Goal: Information Seeking & Learning: Learn about a topic

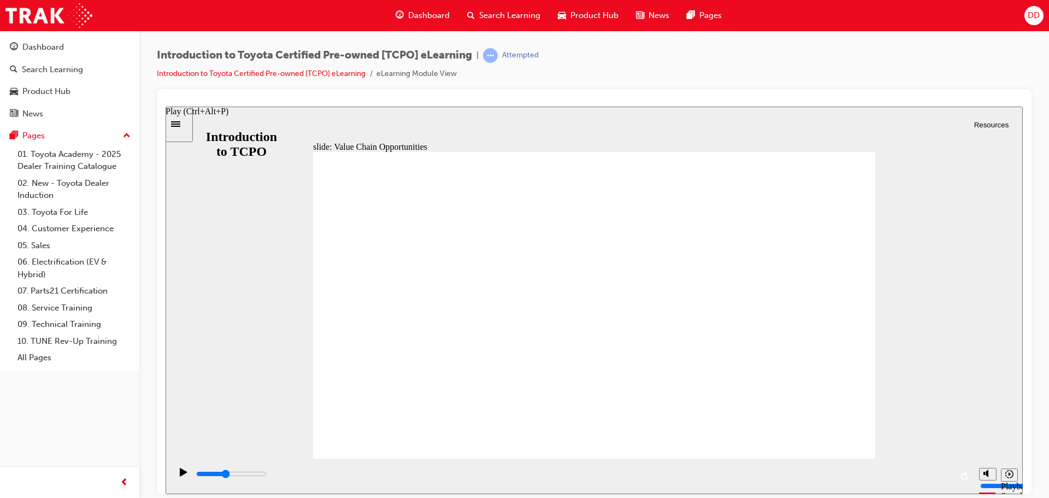
click at [182, 475] on icon "Play (Ctrl+Alt+P)" at bounding box center [183, 471] width 7 height 8
type input "31500"
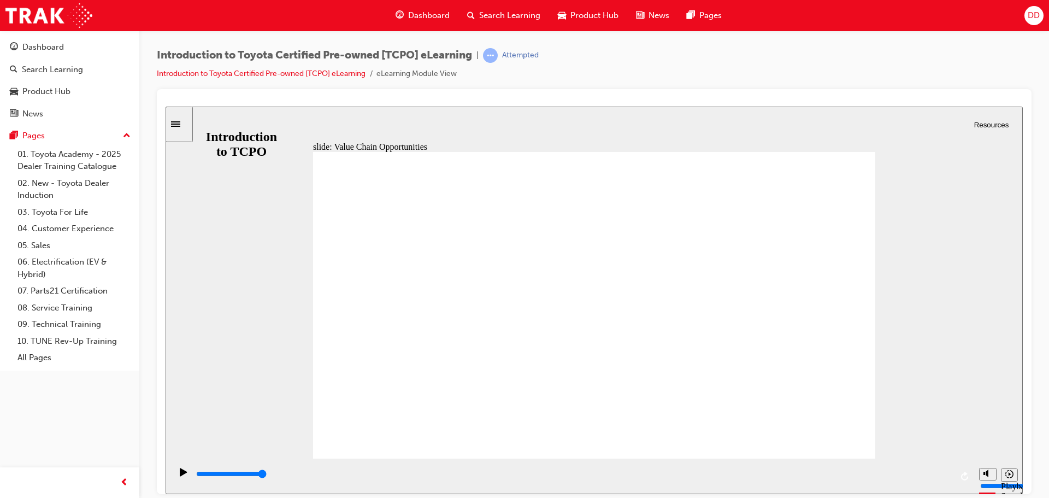
click at [974, 121] on span "Resources" at bounding box center [991, 124] width 35 height 8
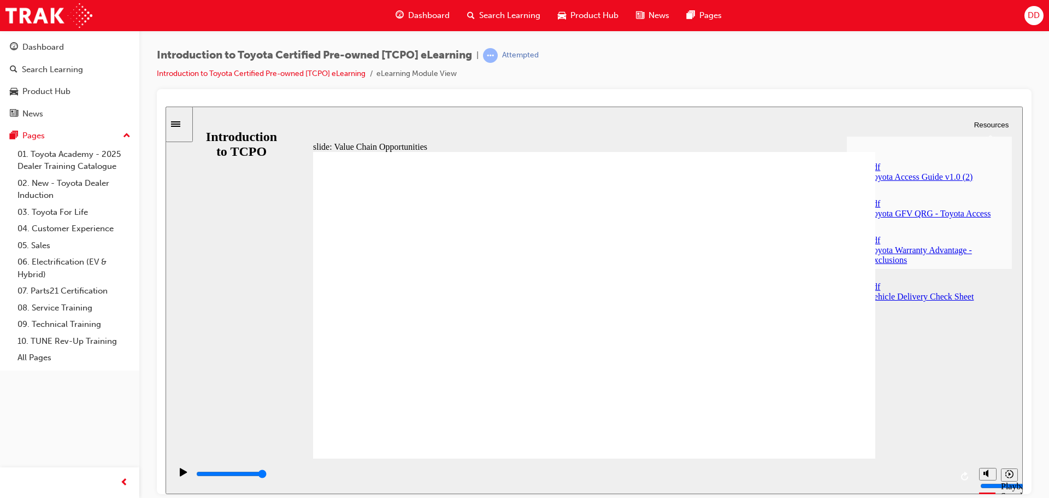
click at [924, 208] on div "Toyota GFV QRG - Toyota Access" at bounding box center [940, 213] width 143 height 10
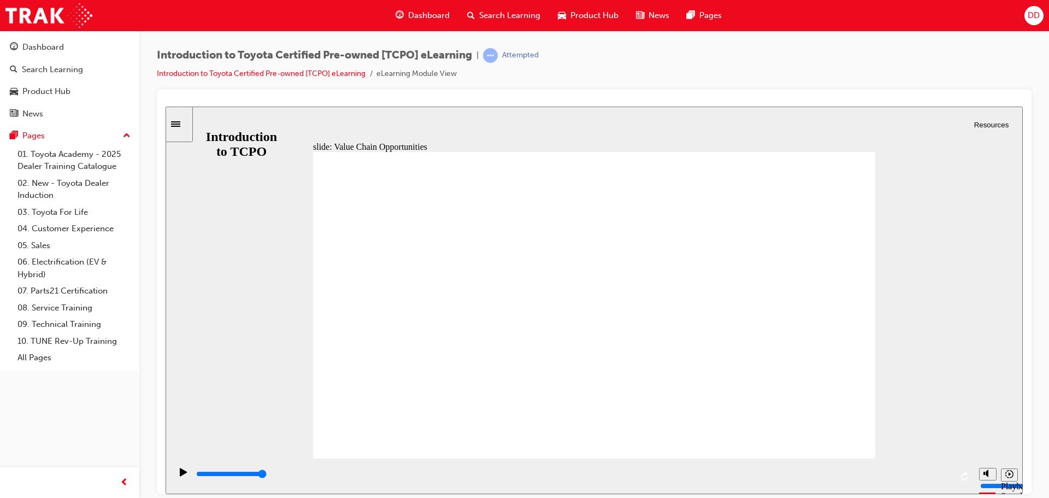
click at [976, 123] on span "Resources" at bounding box center [991, 124] width 35 height 8
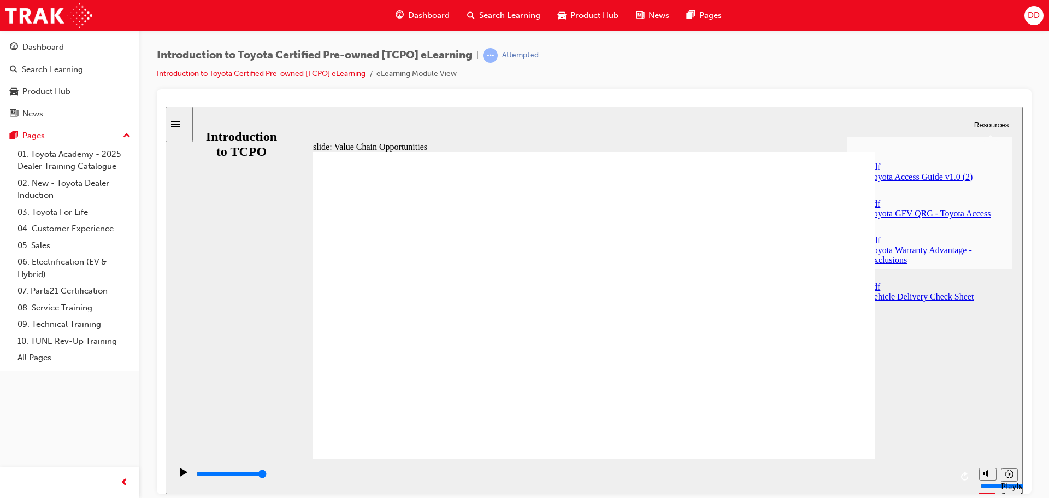
click at [912, 245] on div "Toyota Warranty Advantage - Exclusions" at bounding box center [940, 255] width 143 height 20
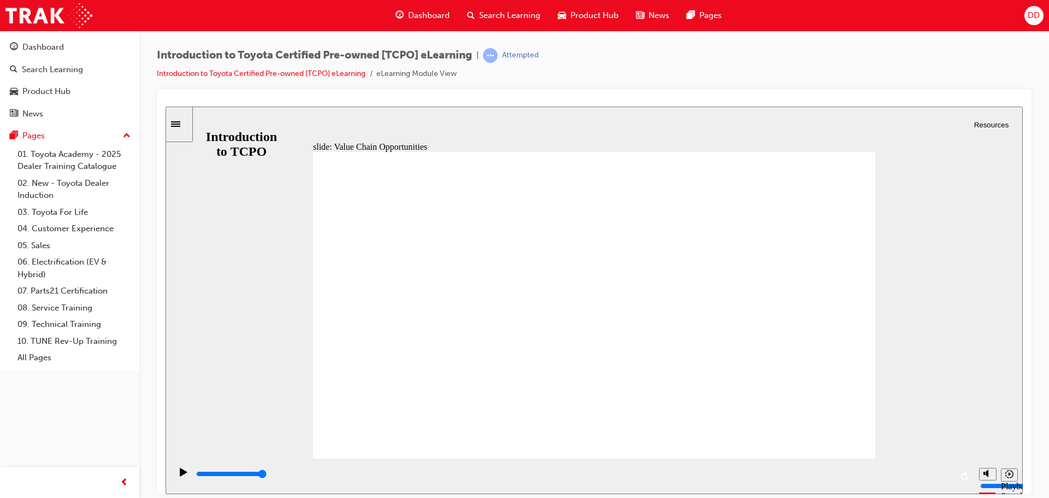
click at [227, 125] on div "slide: Value Chain Opportunities Rectangle 1 CLOSE CLOSE Finance Rectangle 4 To…" at bounding box center [594, 299] width 857 height 387
click at [46, 179] on link "02. New - Toyota Dealer Induction" at bounding box center [74, 189] width 122 height 29
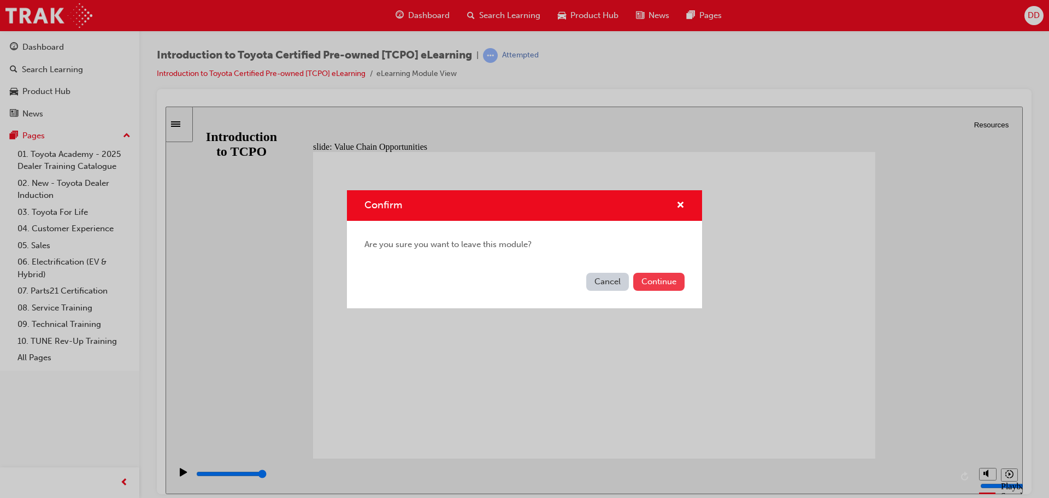
click at [651, 285] on button "Continue" at bounding box center [658, 282] width 51 height 18
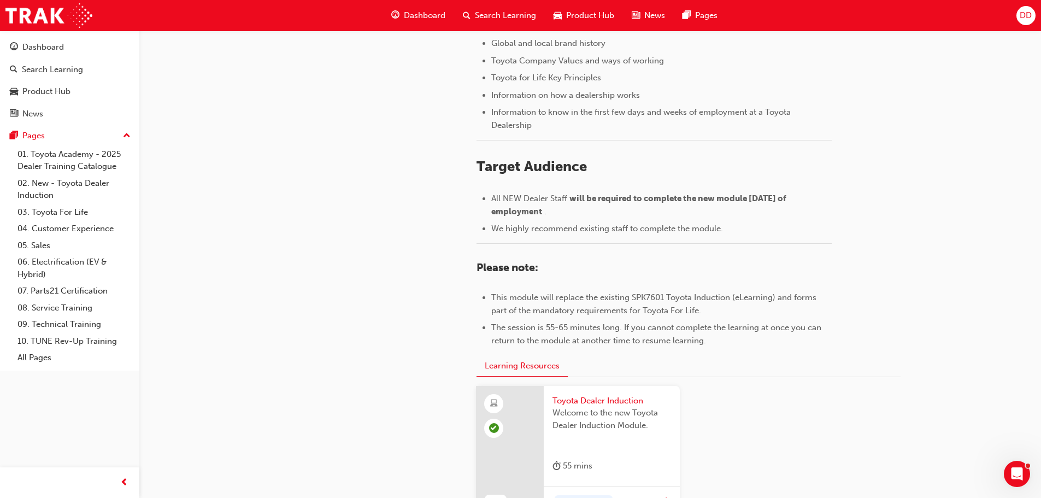
scroll to position [481, 0]
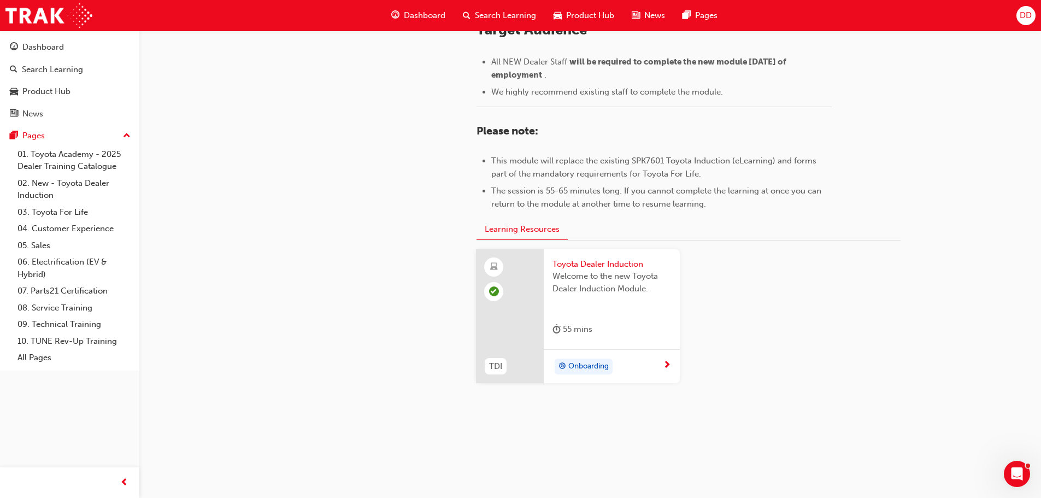
click at [669, 364] on span "next-icon" at bounding box center [667, 366] width 8 height 10
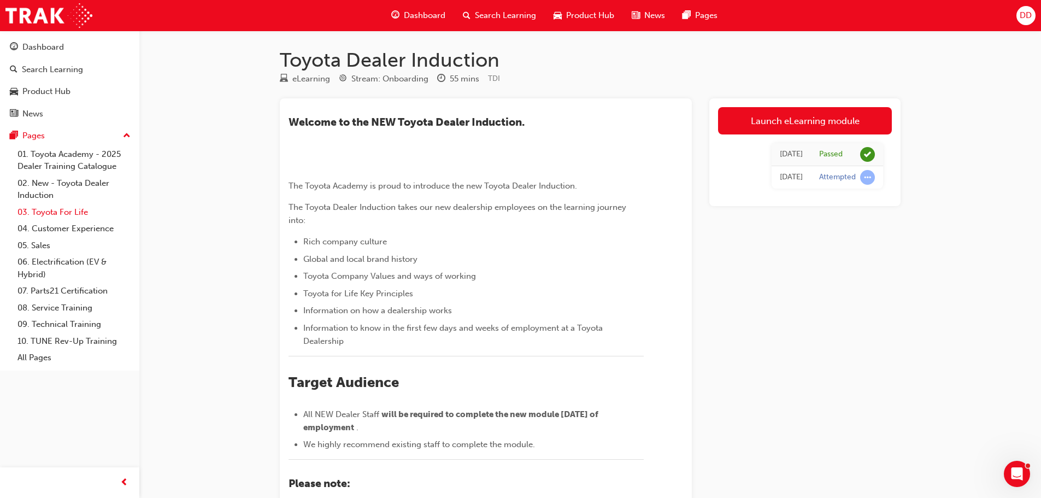
click at [61, 209] on link "03. Toyota For Life" at bounding box center [74, 212] width 122 height 17
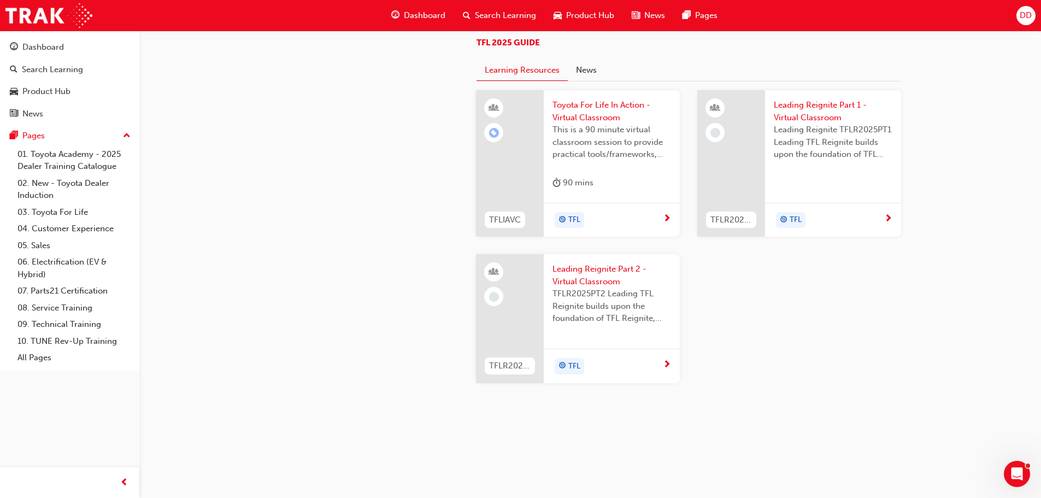
scroll to position [1038, 0]
click at [665, 224] on span "next-icon" at bounding box center [667, 219] width 8 height 10
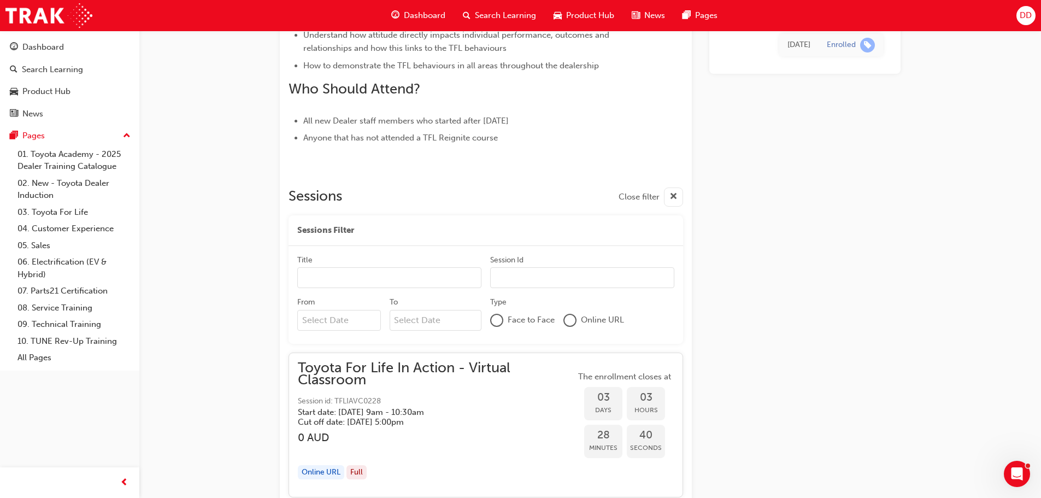
scroll to position [1038, 0]
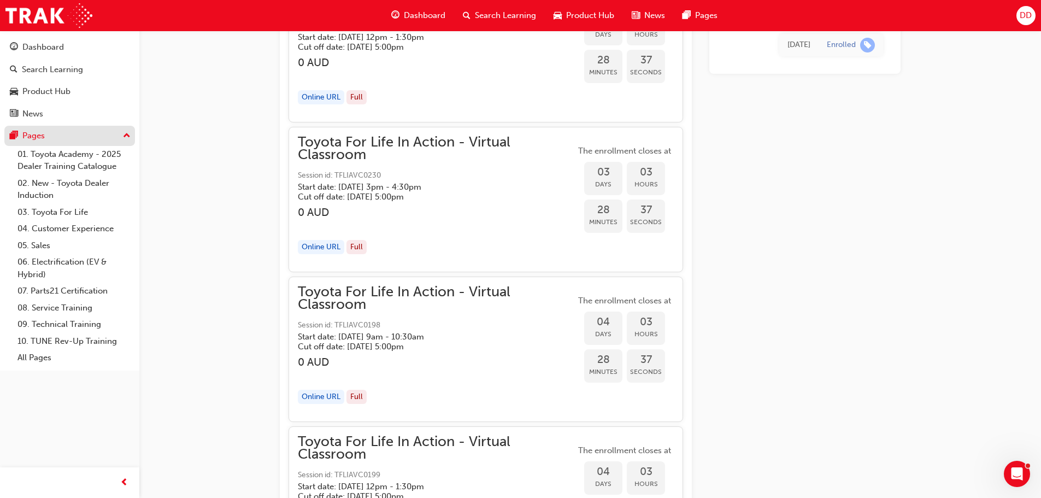
click at [32, 138] on div "Pages" at bounding box center [33, 135] width 22 height 13
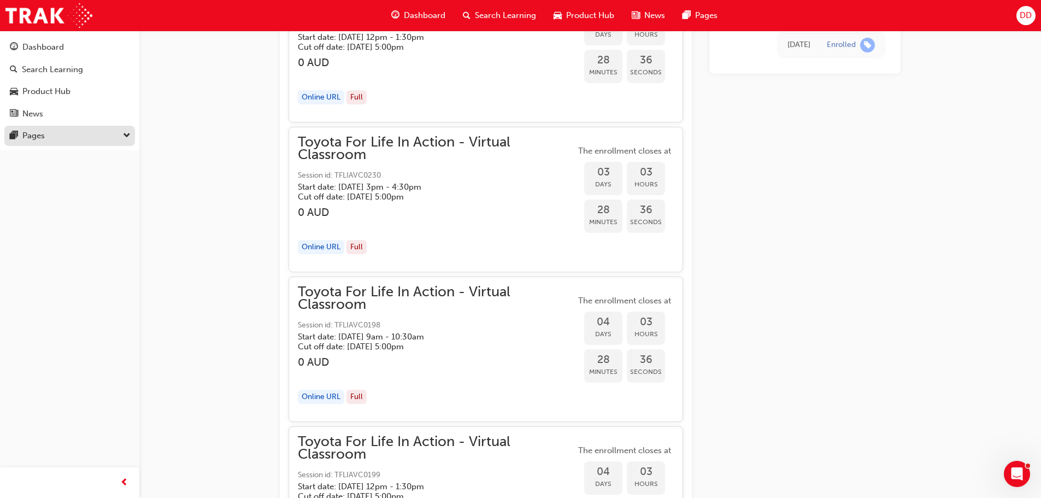
click at [32, 138] on div "Pages" at bounding box center [33, 135] width 22 height 13
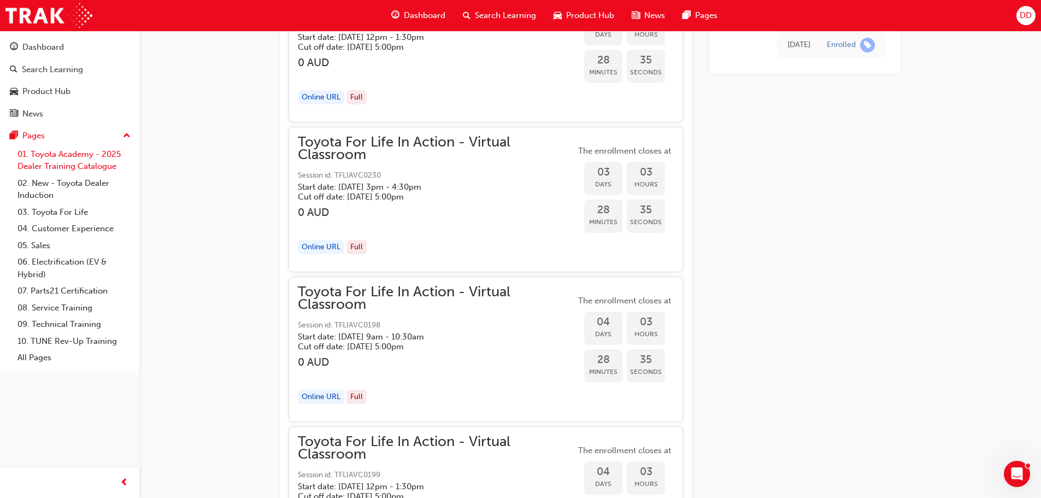
click at [42, 157] on link "01. Toyota Academy - 2025 Dealer Training Catalogue" at bounding box center [74, 160] width 122 height 29
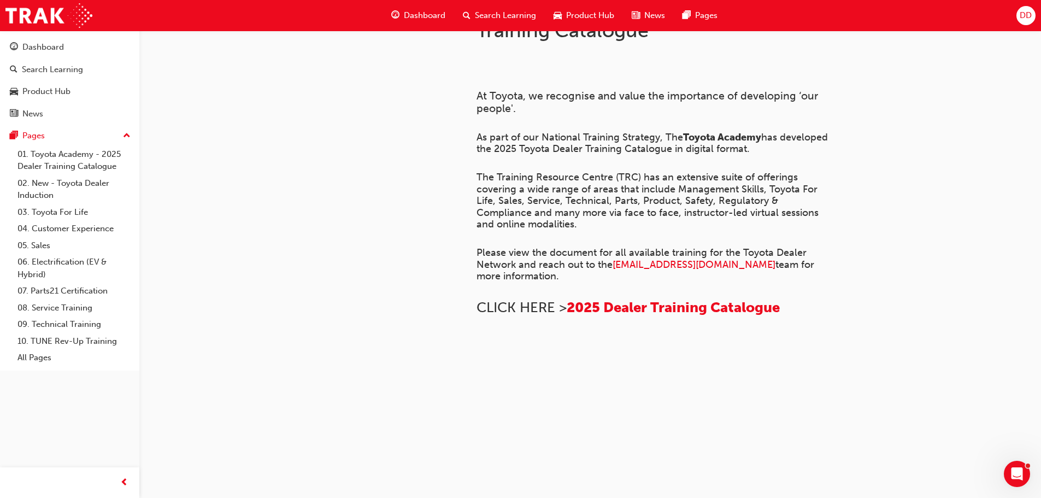
scroll to position [529, 0]
click at [82, 179] on link "02. New - Toyota Dealer Induction" at bounding box center [74, 189] width 122 height 29
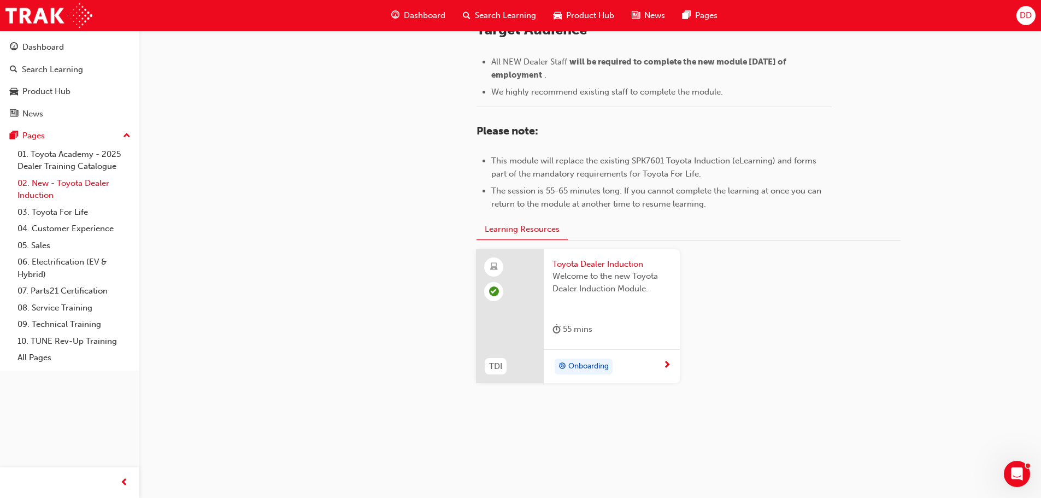
scroll to position [481, 0]
click at [81, 206] on link "03. Toyota For Life" at bounding box center [74, 212] width 122 height 17
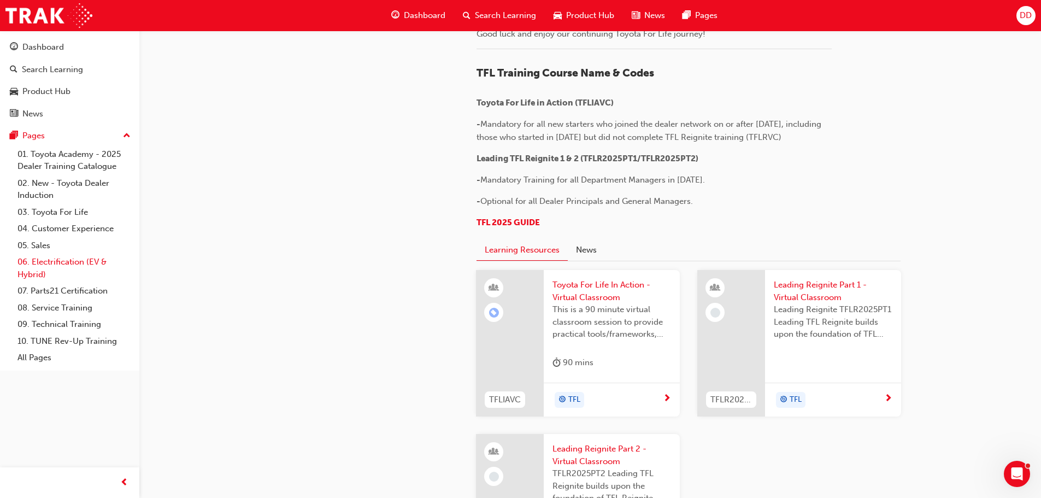
click at [67, 261] on link "06. Electrification (EV & Hybrid)" at bounding box center [74, 268] width 122 height 29
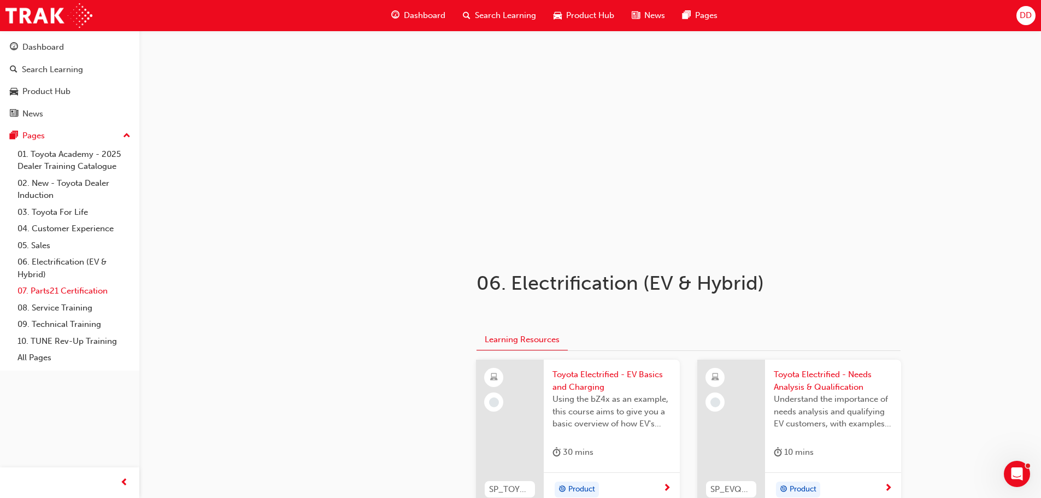
click at [74, 284] on link "07. Parts21 Certification" at bounding box center [74, 290] width 122 height 17
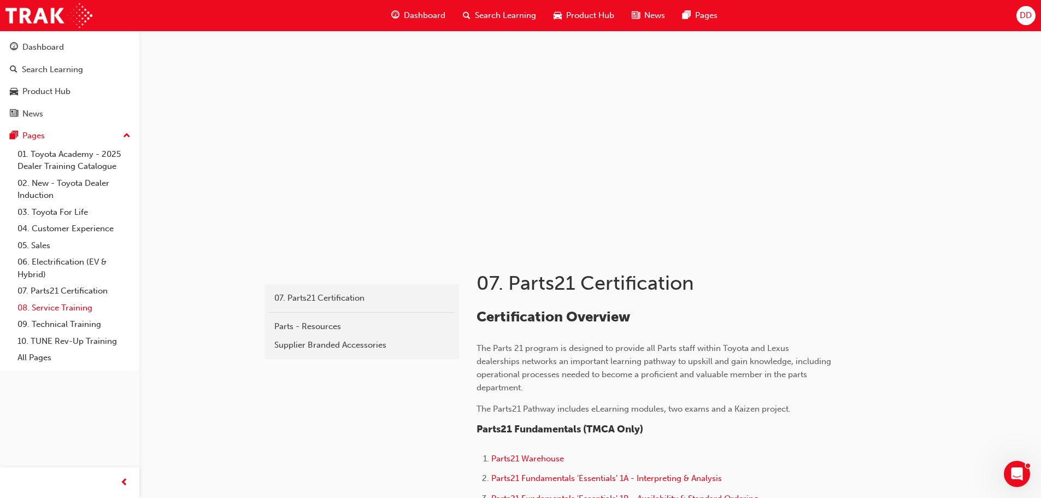
click at [63, 312] on link "08. Service Training" at bounding box center [74, 307] width 122 height 17
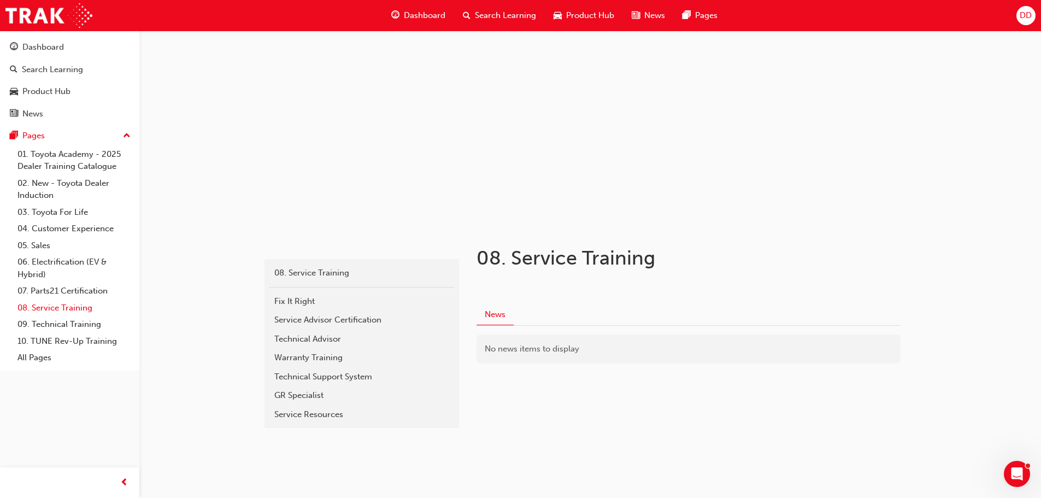
scroll to position [26, 0]
